Goal: Task Accomplishment & Management: Use online tool/utility

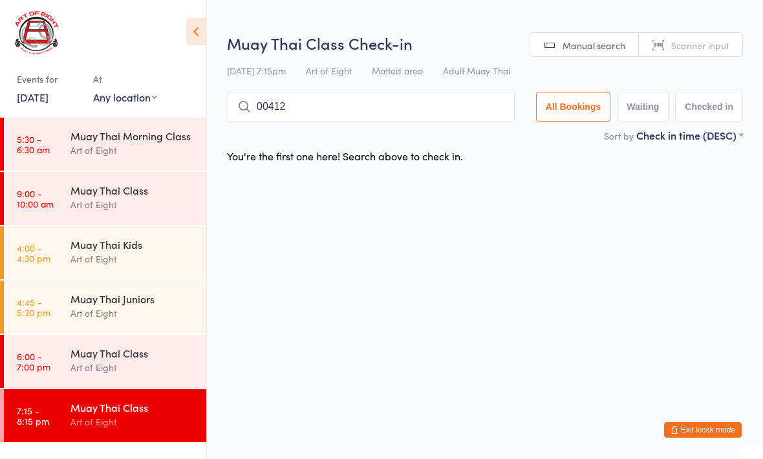
type input "00412"
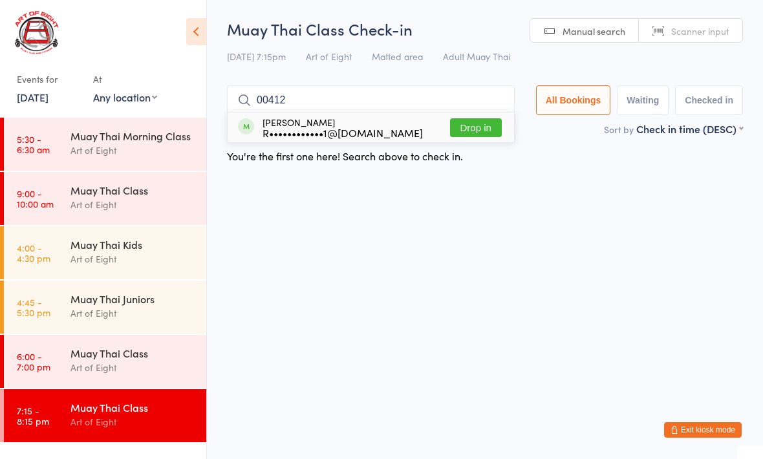
click at [457, 134] on button "Drop in" at bounding box center [476, 127] width 52 height 19
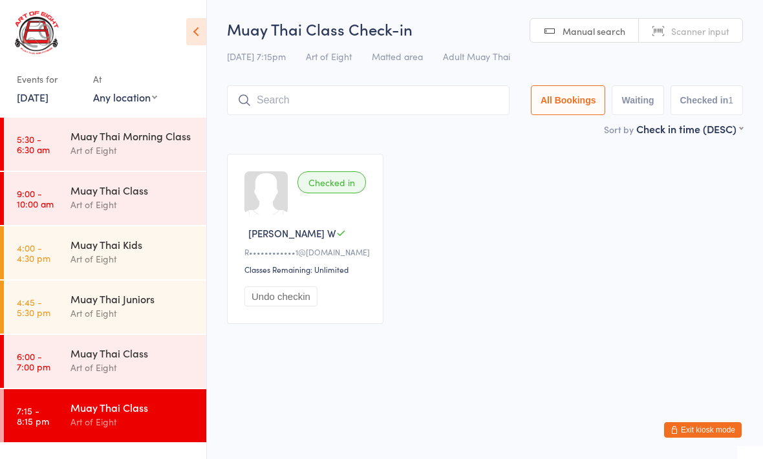
click at [344, 240] on div "[PERSON_NAME] W" at bounding box center [307, 233] width 125 height 14
click at [294, 299] on button "Undo checkin" at bounding box center [281, 297] width 73 height 20
click at [83, 358] on div "Muay Thai Class" at bounding box center [133, 353] width 125 height 14
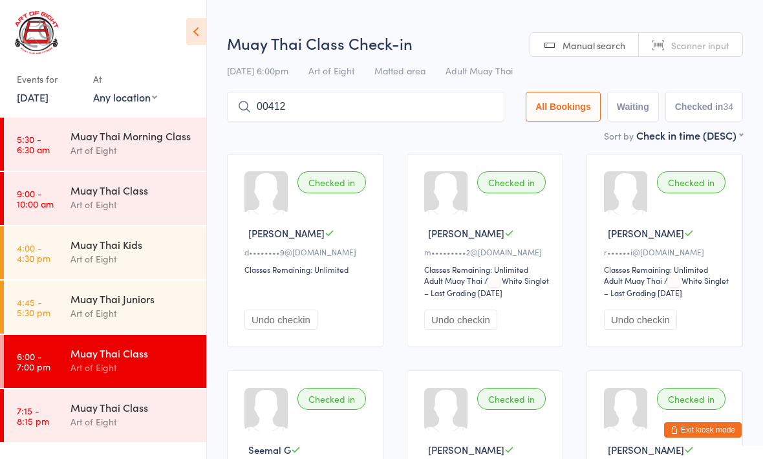
type input "00412"
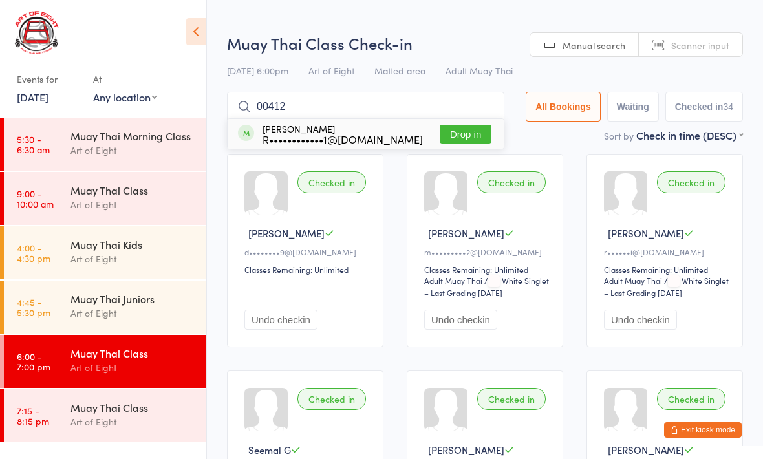
click at [458, 140] on button "Drop in" at bounding box center [466, 134] width 52 height 19
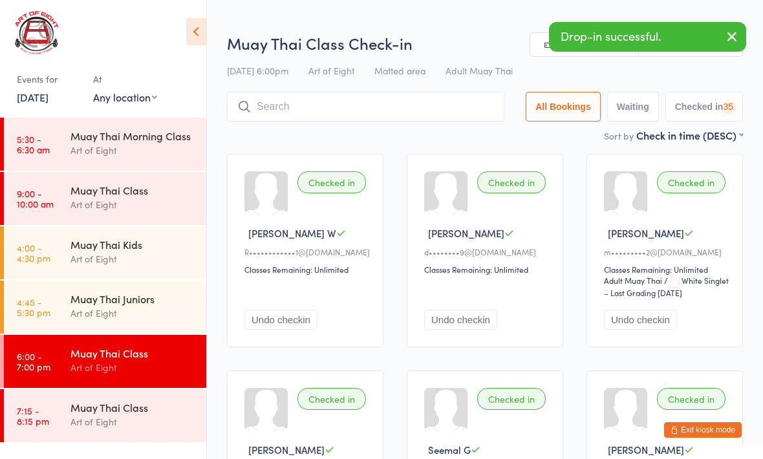
click at [42, 418] on time "7:15 - 8:15 pm" at bounding box center [33, 416] width 32 height 21
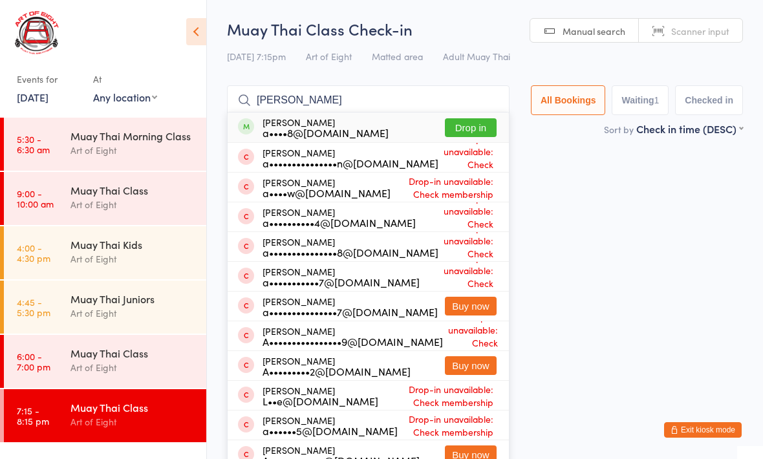
type input "[PERSON_NAME]"
click at [469, 120] on button "Drop in" at bounding box center [471, 127] width 52 height 19
